Goal: Communication & Community: Answer question/provide support

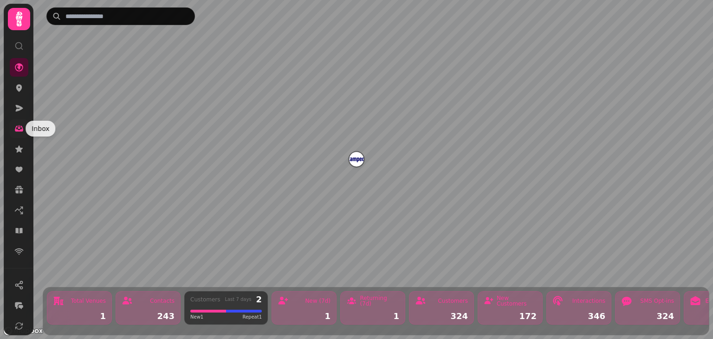
click at [21, 125] on icon at bounding box center [18, 128] width 9 height 9
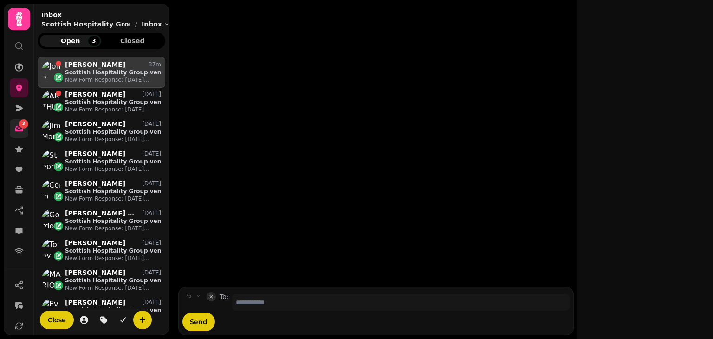
scroll to position [0, 0]
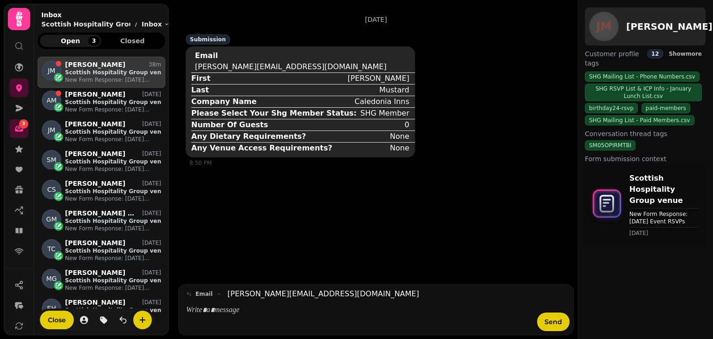
click at [203, 308] on p at bounding box center [358, 310] width 345 height 11
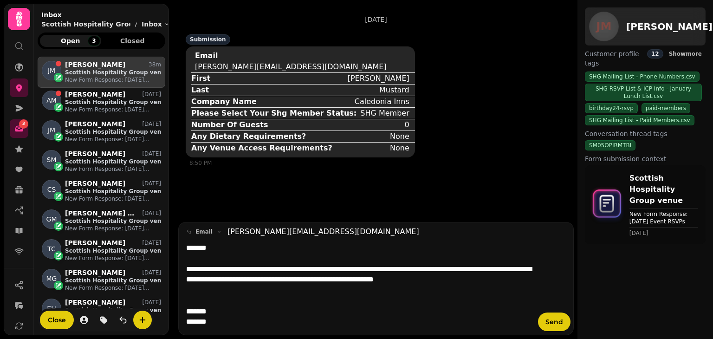
click at [520, 279] on p "**********" at bounding box center [359, 280] width 346 height 32
click at [562, 323] on button "Send" at bounding box center [554, 321] width 32 height 19
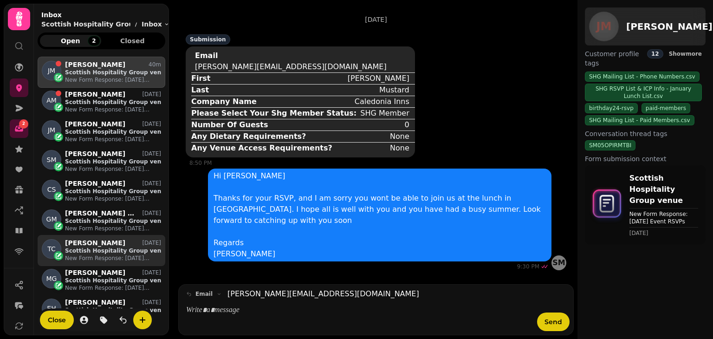
click at [87, 252] on p "Scottish Hospitality Group venue" at bounding box center [113, 250] width 96 height 7
